Goal: Information Seeking & Learning: Learn about a topic

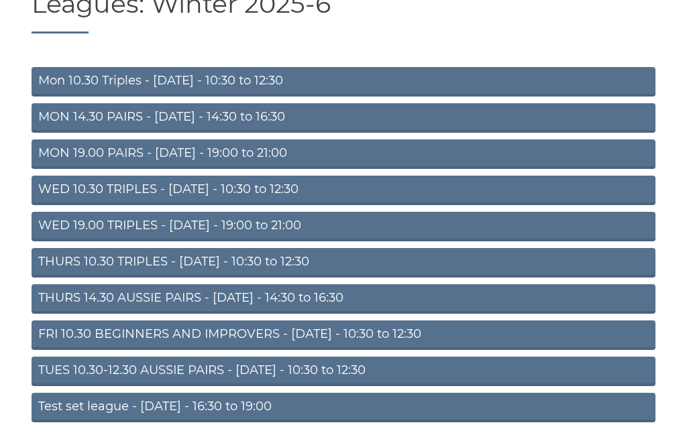
scroll to position [115, 0]
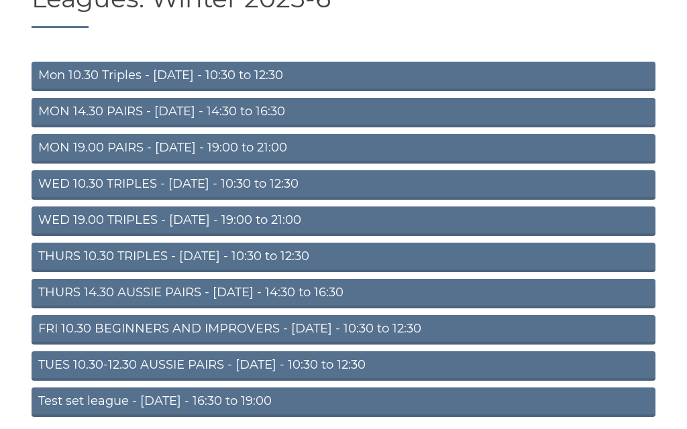
click at [247, 301] on link "THURS 14.30 AUSSIE PAIRS - [DATE] - 14:30 to 16:30" at bounding box center [344, 294] width 624 height 30
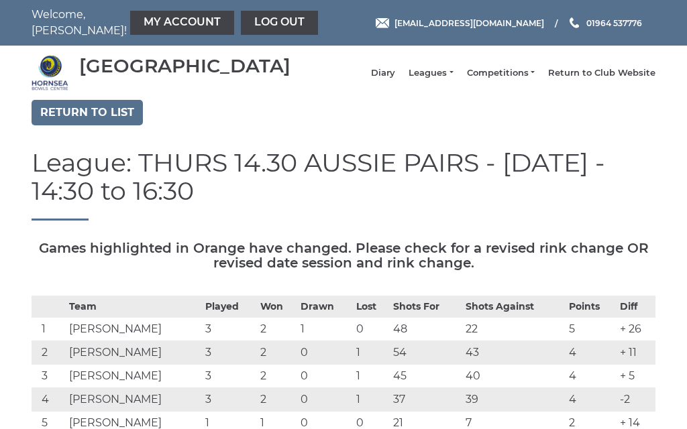
click at [449, 79] on link "Leagues" at bounding box center [431, 73] width 44 height 12
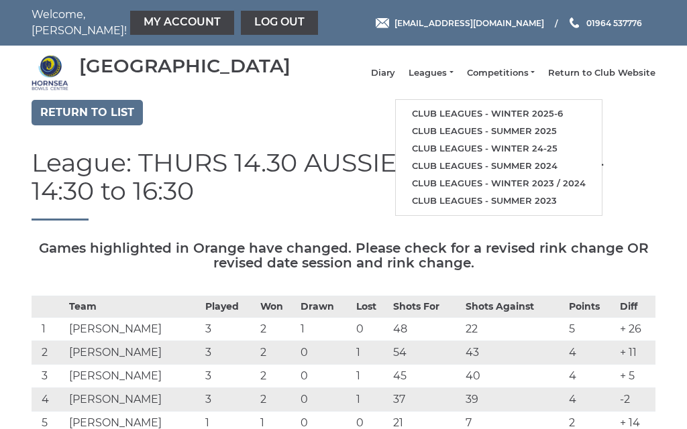
click at [487, 123] on link "Club leagues - Winter 2025-6" at bounding box center [499, 113] width 206 height 17
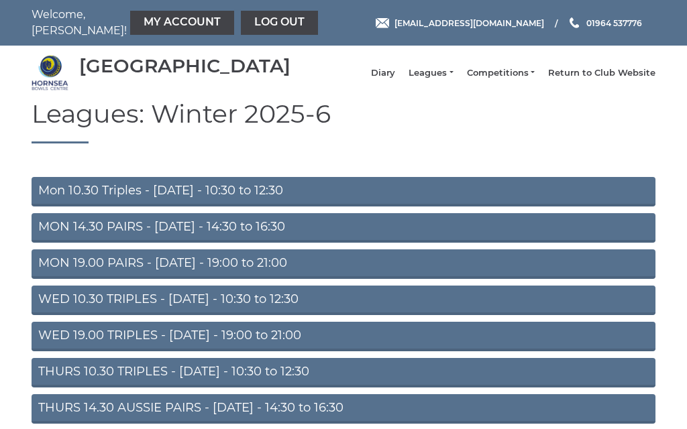
click at [208, 268] on link "MON 19.00 PAIRS - [DATE] - 19:00 to 21:00" at bounding box center [344, 265] width 624 height 30
click at [219, 233] on link "MON 14.30 PAIRS - [DATE] - 14:30 to 16:30" at bounding box center [344, 228] width 624 height 30
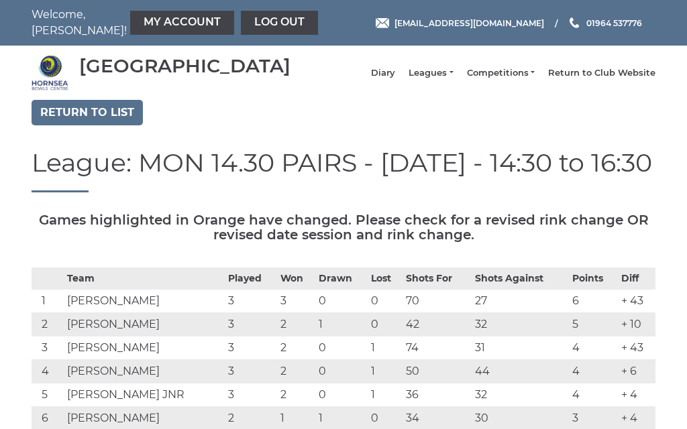
click at [453, 79] on link "Leagues" at bounding box center [431, 73] width 44 height 12
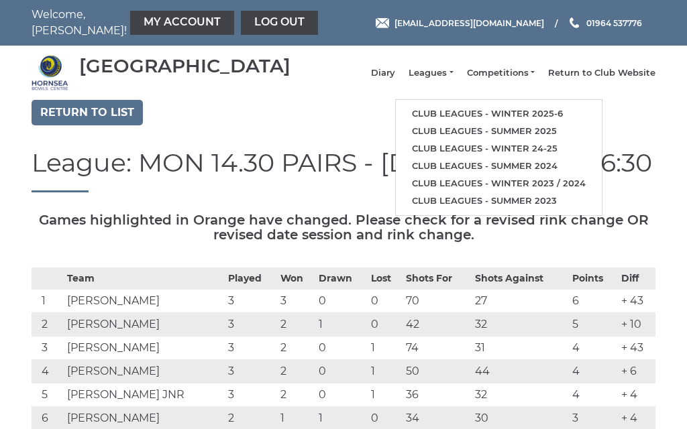
click at [492, 121] on link "Club leagues - Winter 2025-6" at bounding box center [499, 113] width 206 height 17
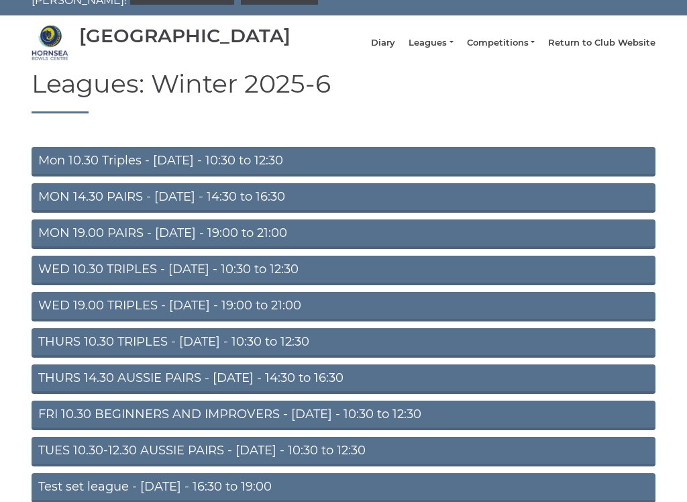
scroll to position [32, 0]
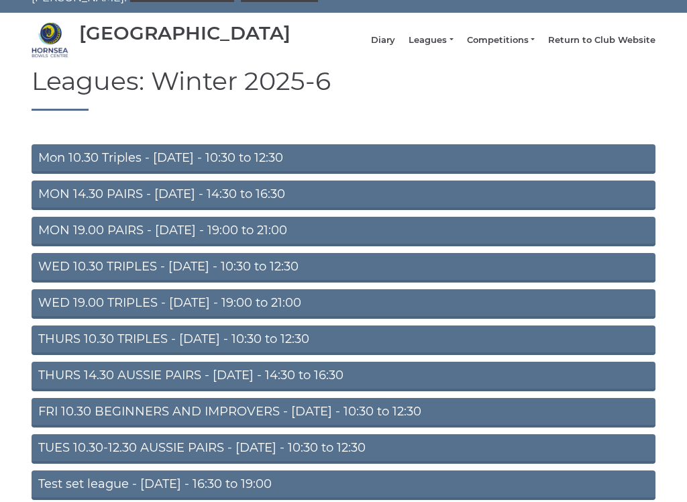
click at [163, 313] on link "WED 19.00 TRIPLES - Wednesday - 19:00 to 21:00" at bounding box center [344, 305] width 624 height 30
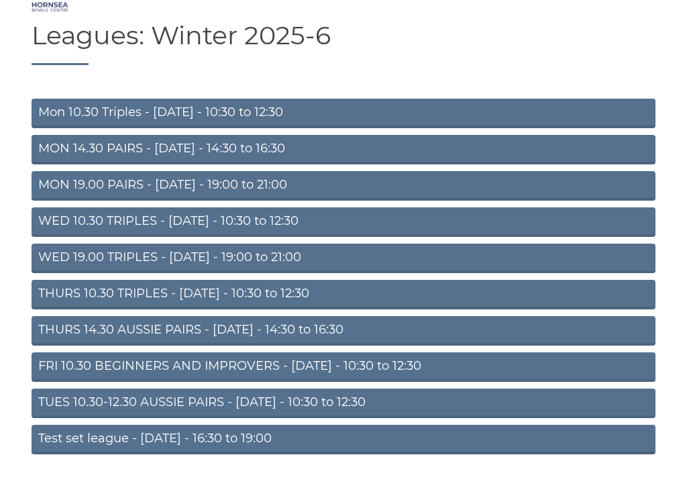
scroll to position [81, 0]
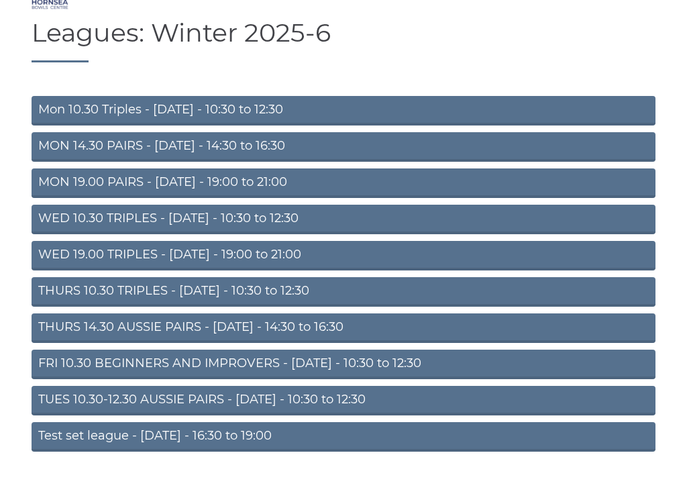
click at [196, 296] on link "THURS 10.30 TRIPLES - [DATE] - 10:30 to 12:30" at bounding box center [344, 292] width 624 height 30
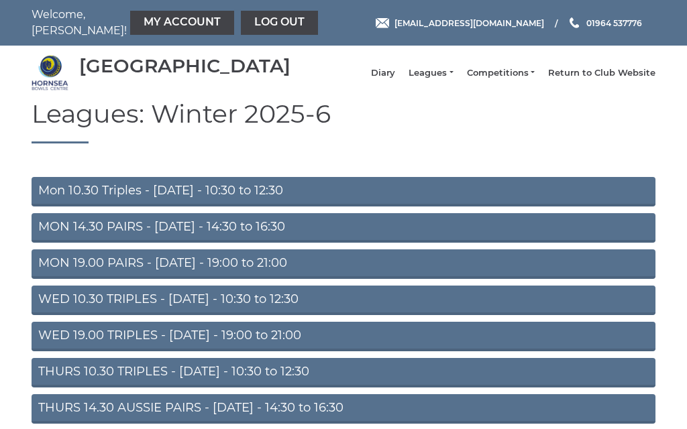
scroll to position [124, 0]
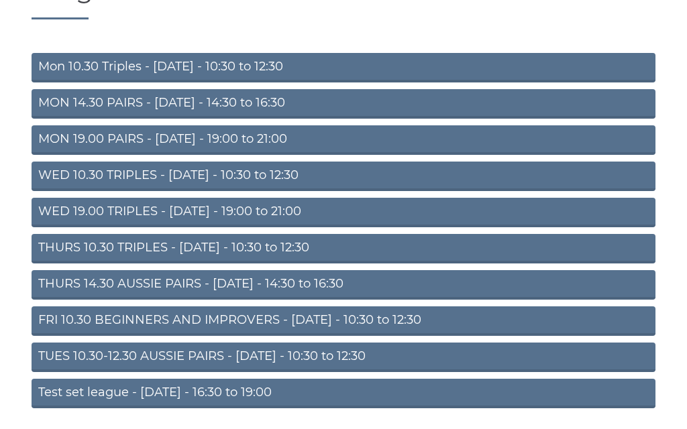
click at [221, 327] on link "FRI 10.30 BEGINNERS AND IMPROVERS - Friday - 10:30 to 12:30" at bounding box center [344, 322] width 624 height 30
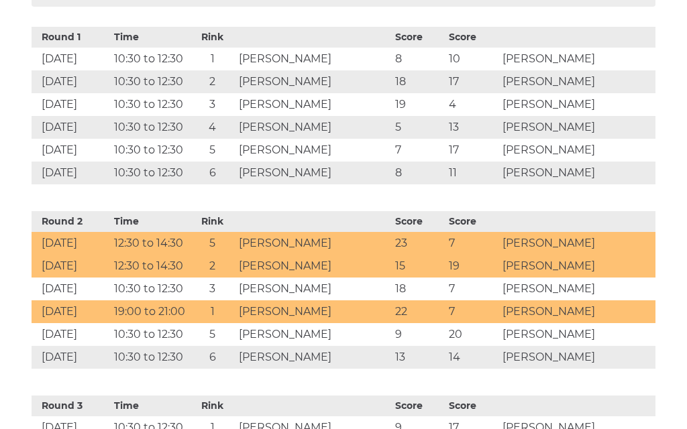
scroll to position [688, 0]
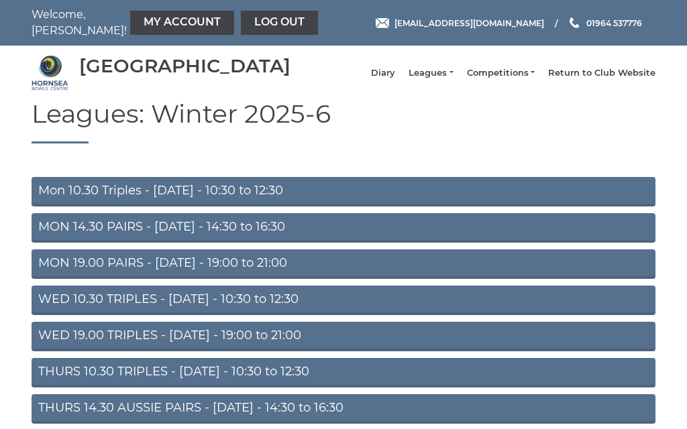
click at [159, 21] on link "My Account" at bounding box center [182, 23] width 104 height 24
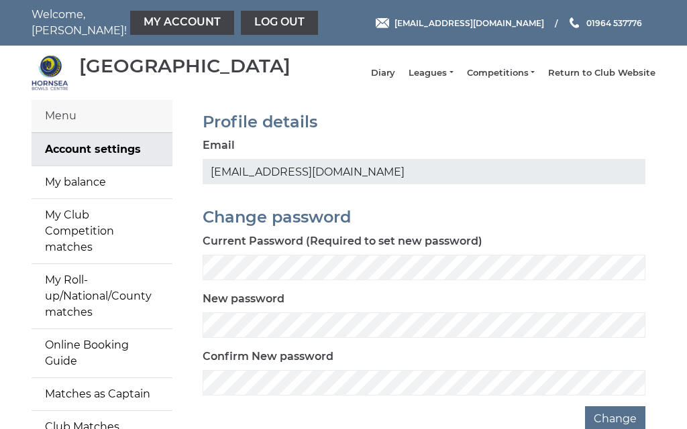
click at [93, 197] on link "My balance" at bounding box center [102, 182] width 141 height 32
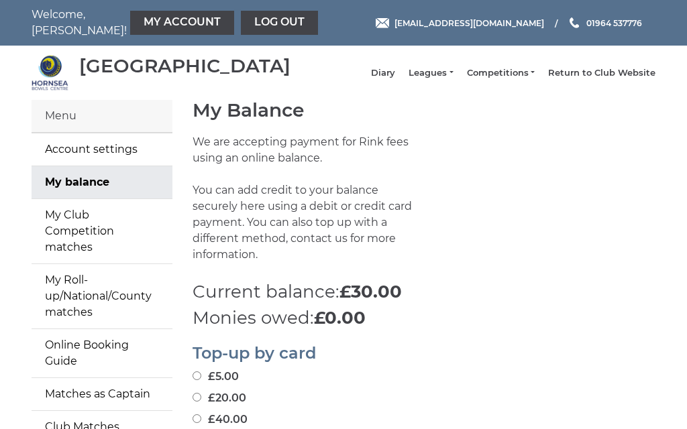
click at [249, 24] on link "Log out" at bounding box center [279, 23] width 77 height 24
